Goal: Browse casually: Explore the website without a specific task or goal

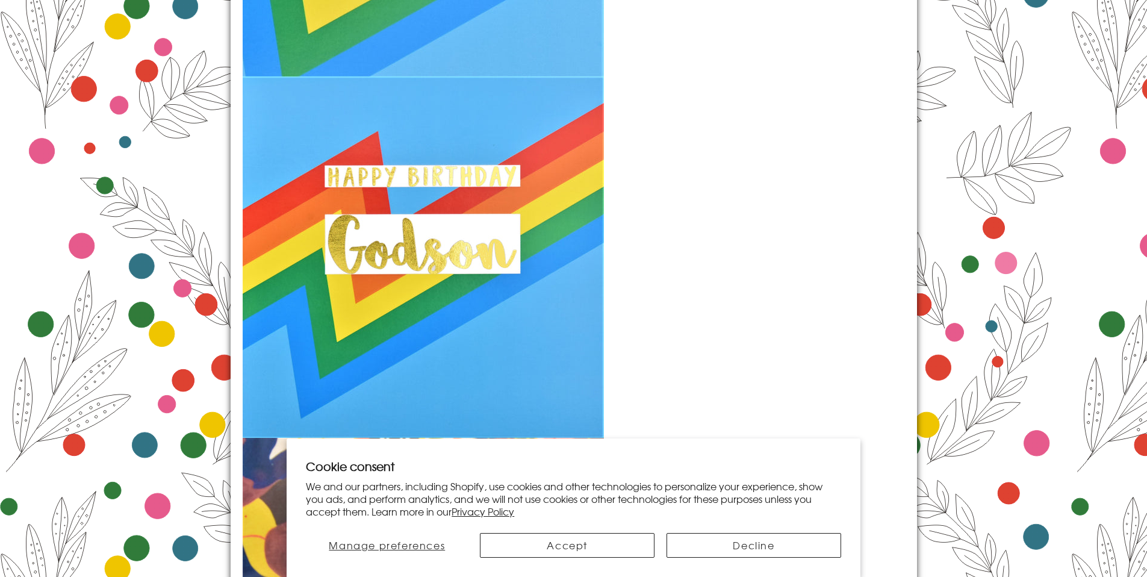
scroll to position [1731, 0]
